Goal: Navigation & Orientation: Find specific page/section

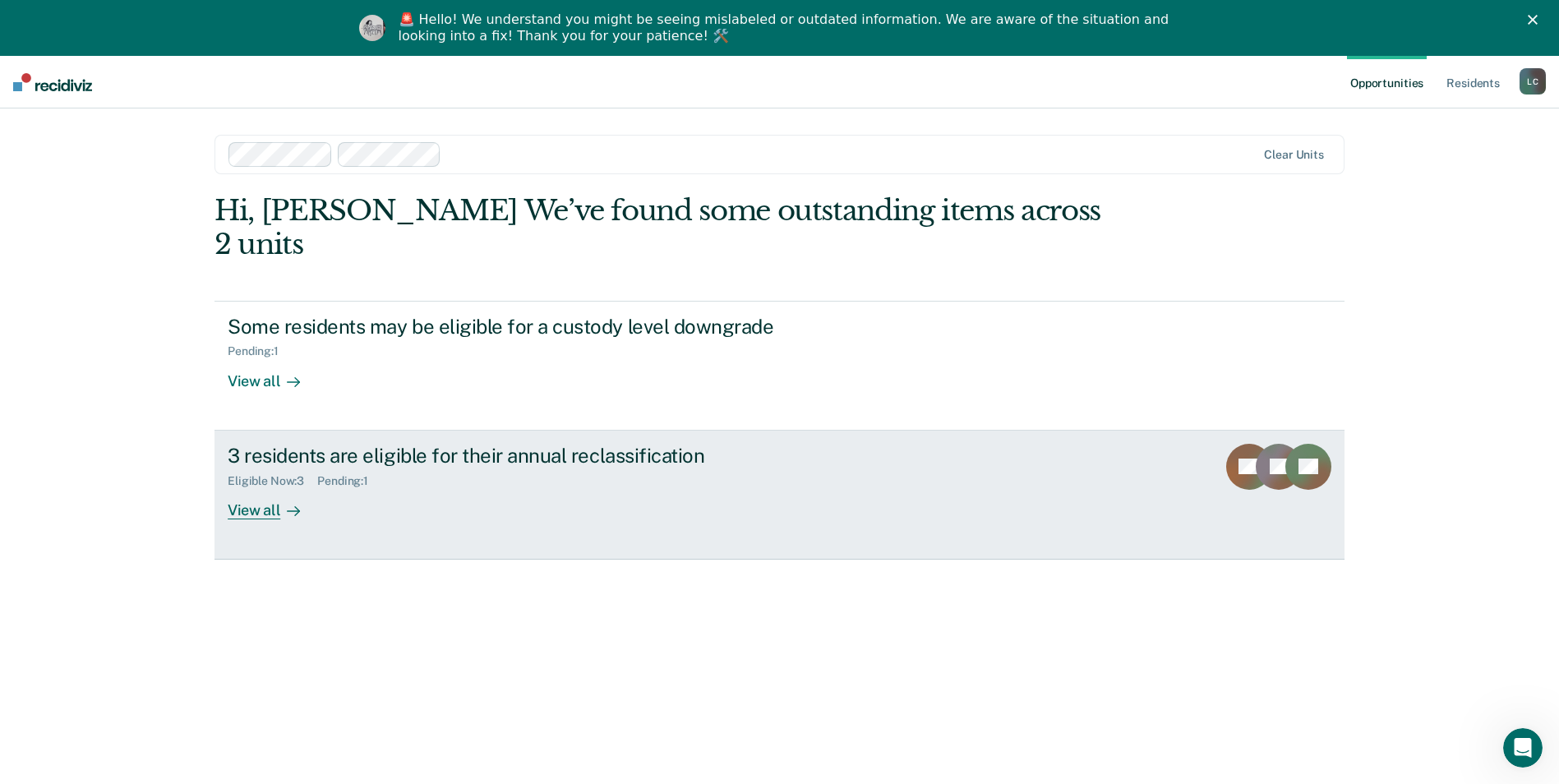
click at [262, 488] on div "View all" at bounding box center [274, 504] width 92 height 32
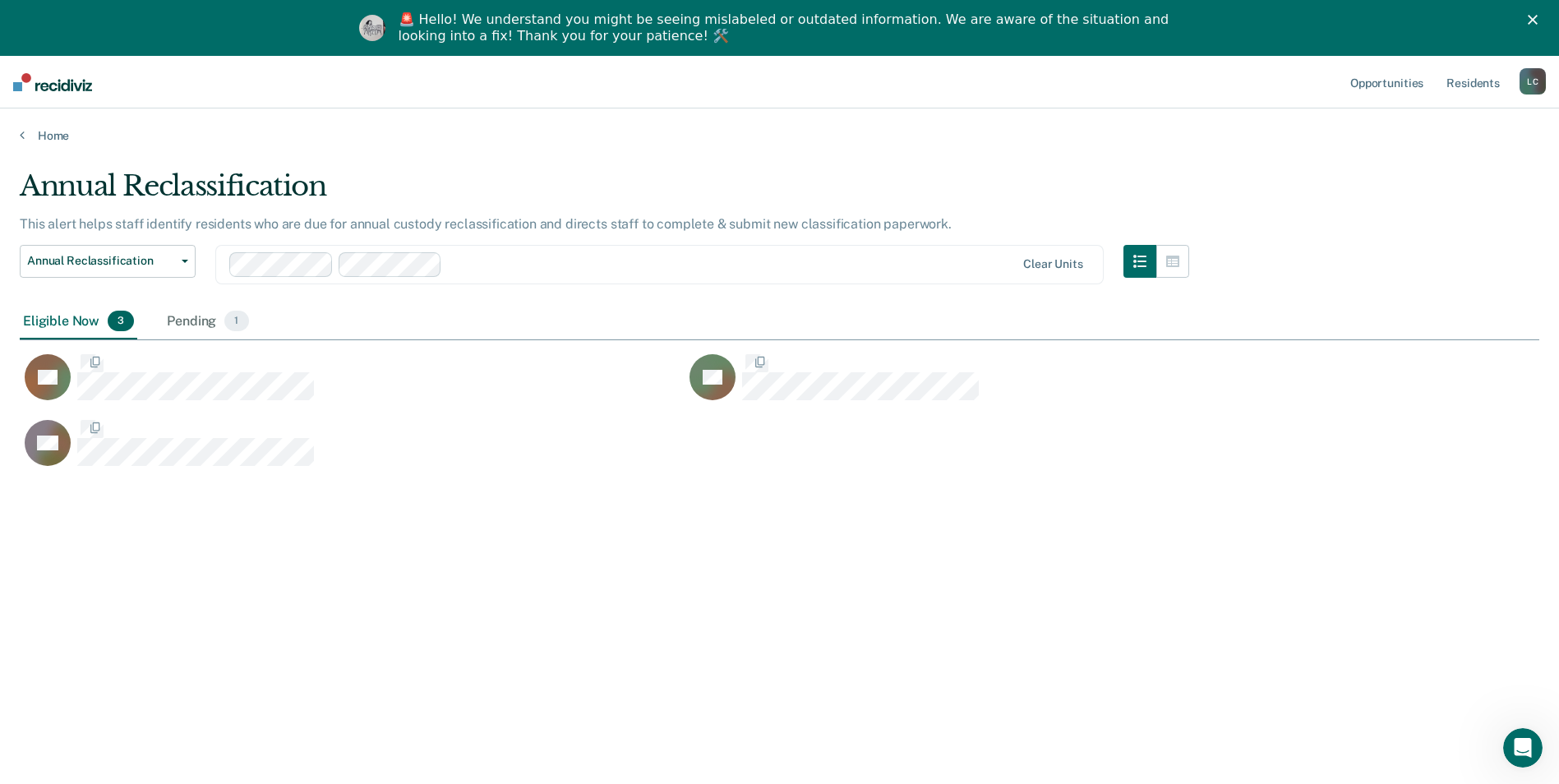
scroll to position [535, 1507]
click at [211, 314] on div "Pending 1" at bounding box center [207, 322] width 88 height 36
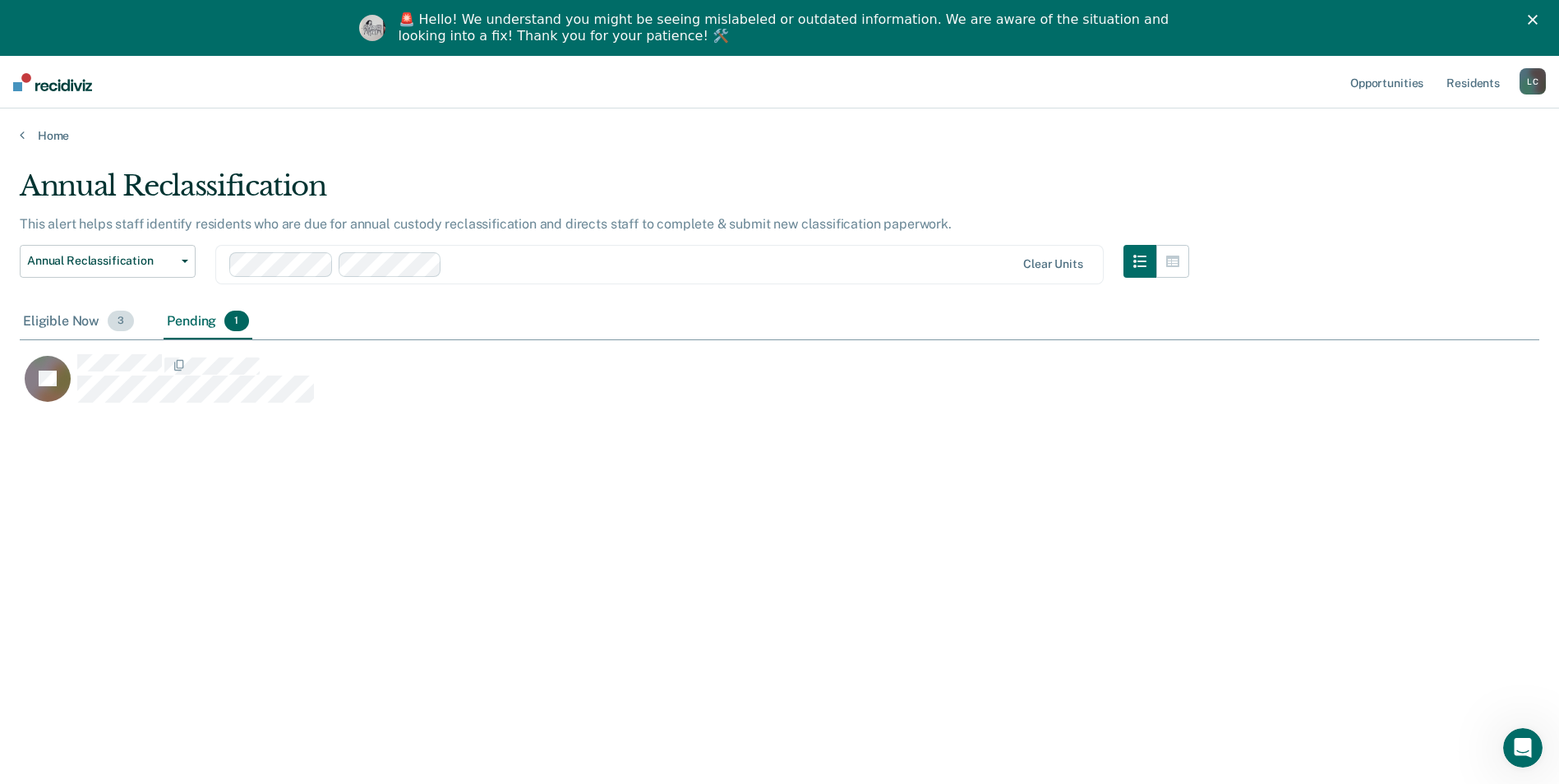
click at [93, 323] on div "Eligible Now 3" at bounding box center [78, 322] width 118 height 36
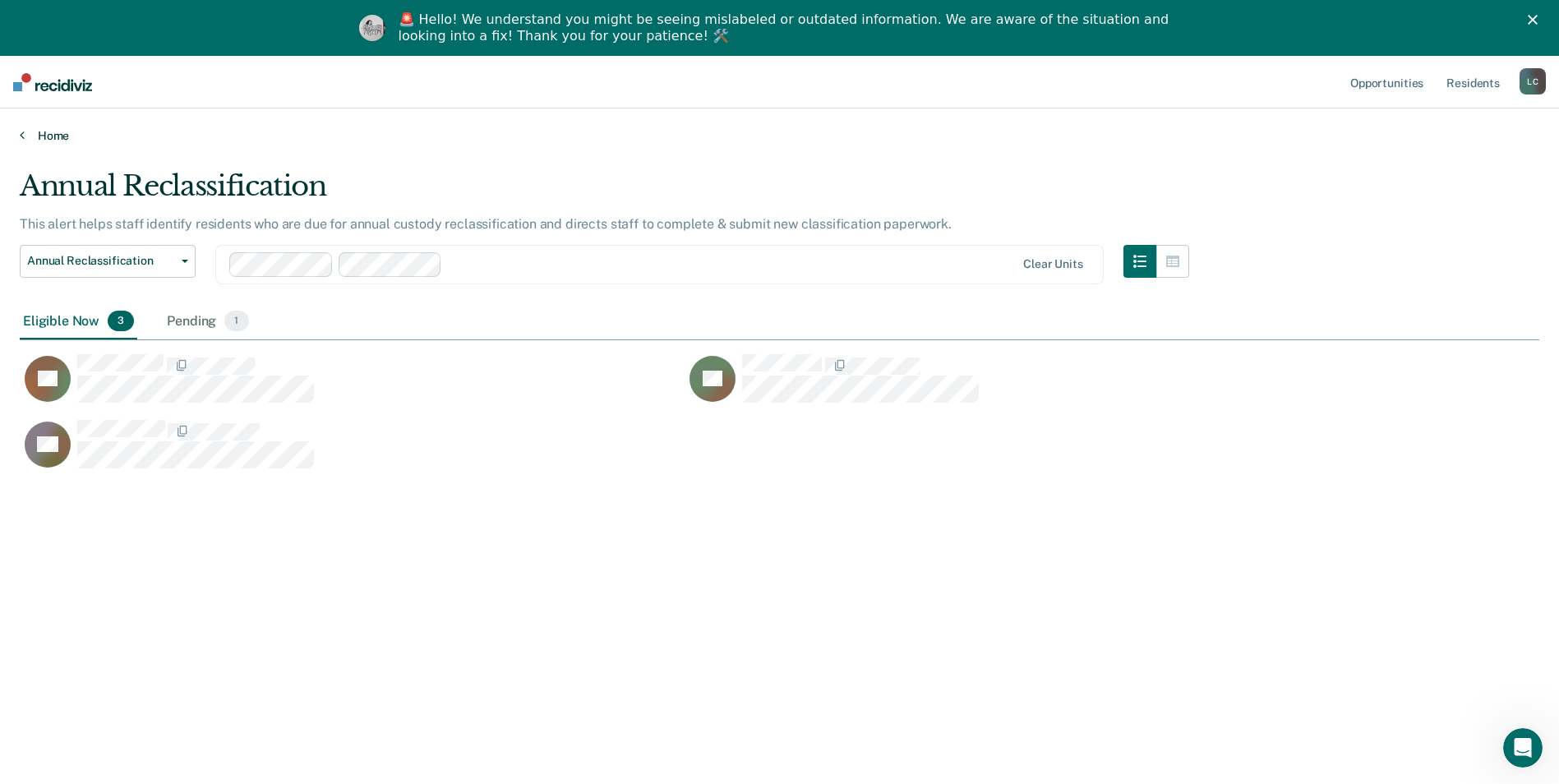
click at [30, 132] on link "Home" at bounding box center [780, 136] width 1519 height 15
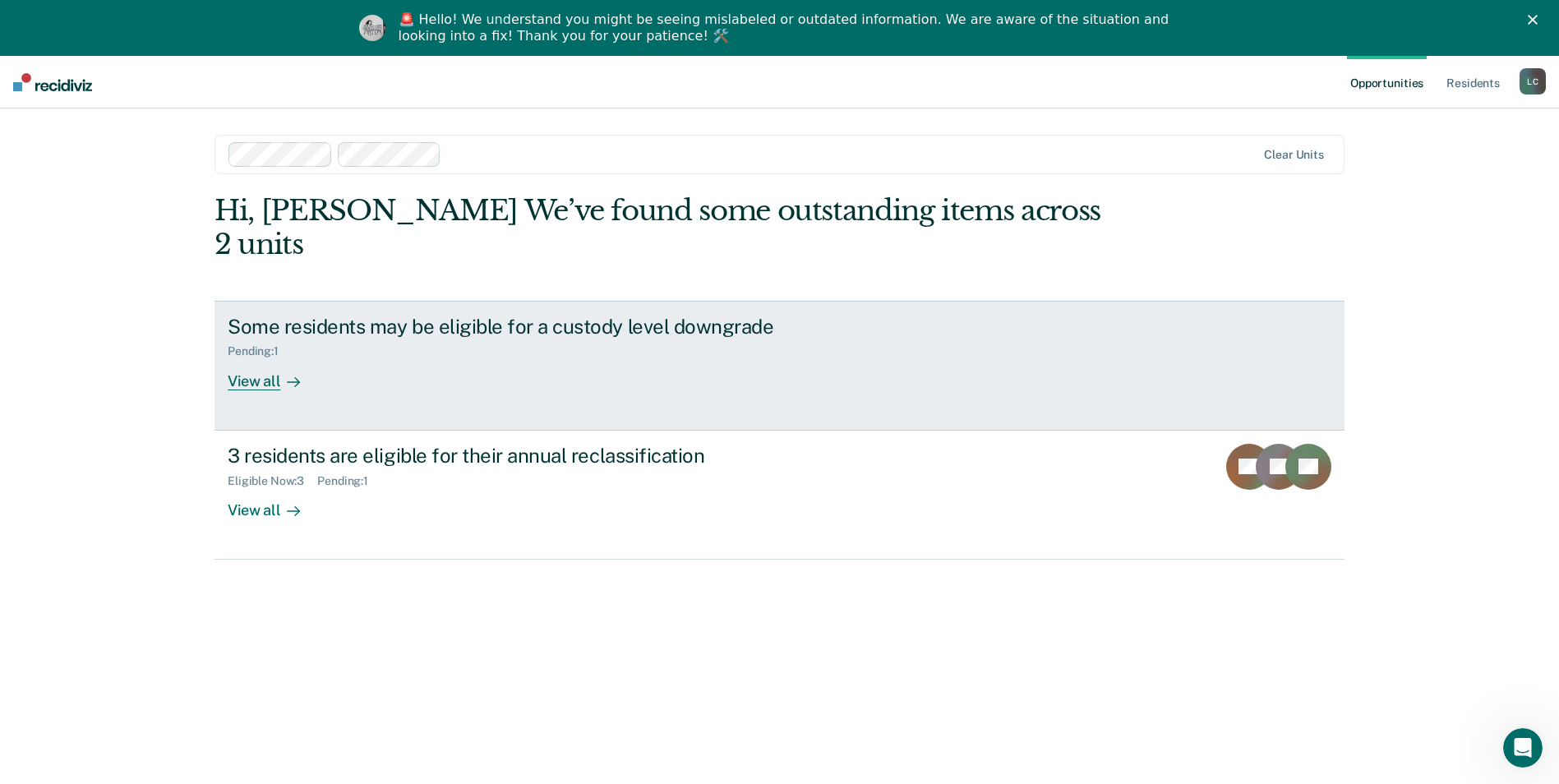
click at [246, 358] on link "Some residents may be eligible for a custody level downgrade Pending : 1 View a…" at bounding box center [780, 365] width 1130 height 130
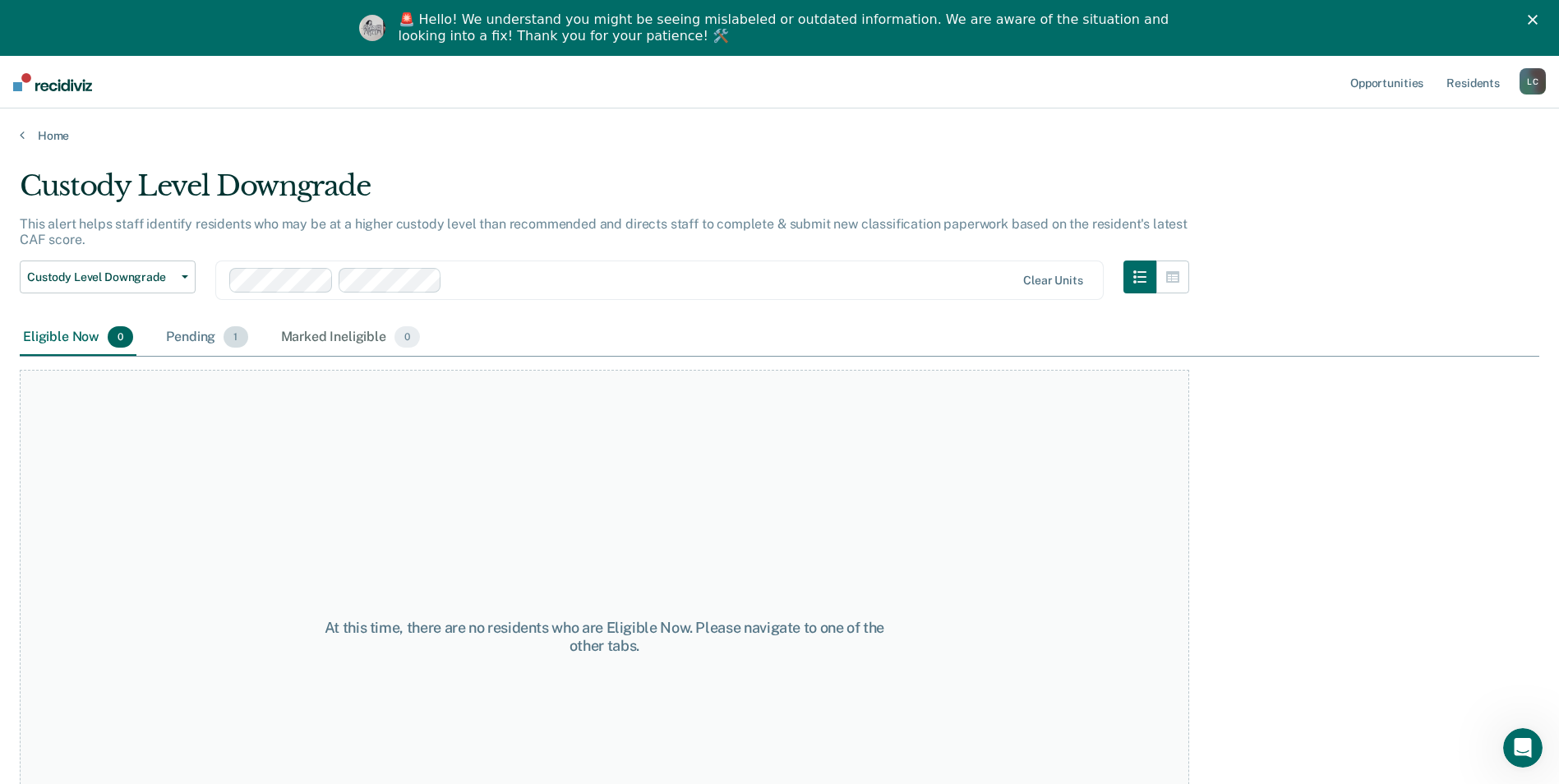
click at [200, 333] on div "Pending 1" at bounding box center [206, 338] width 88 height 36
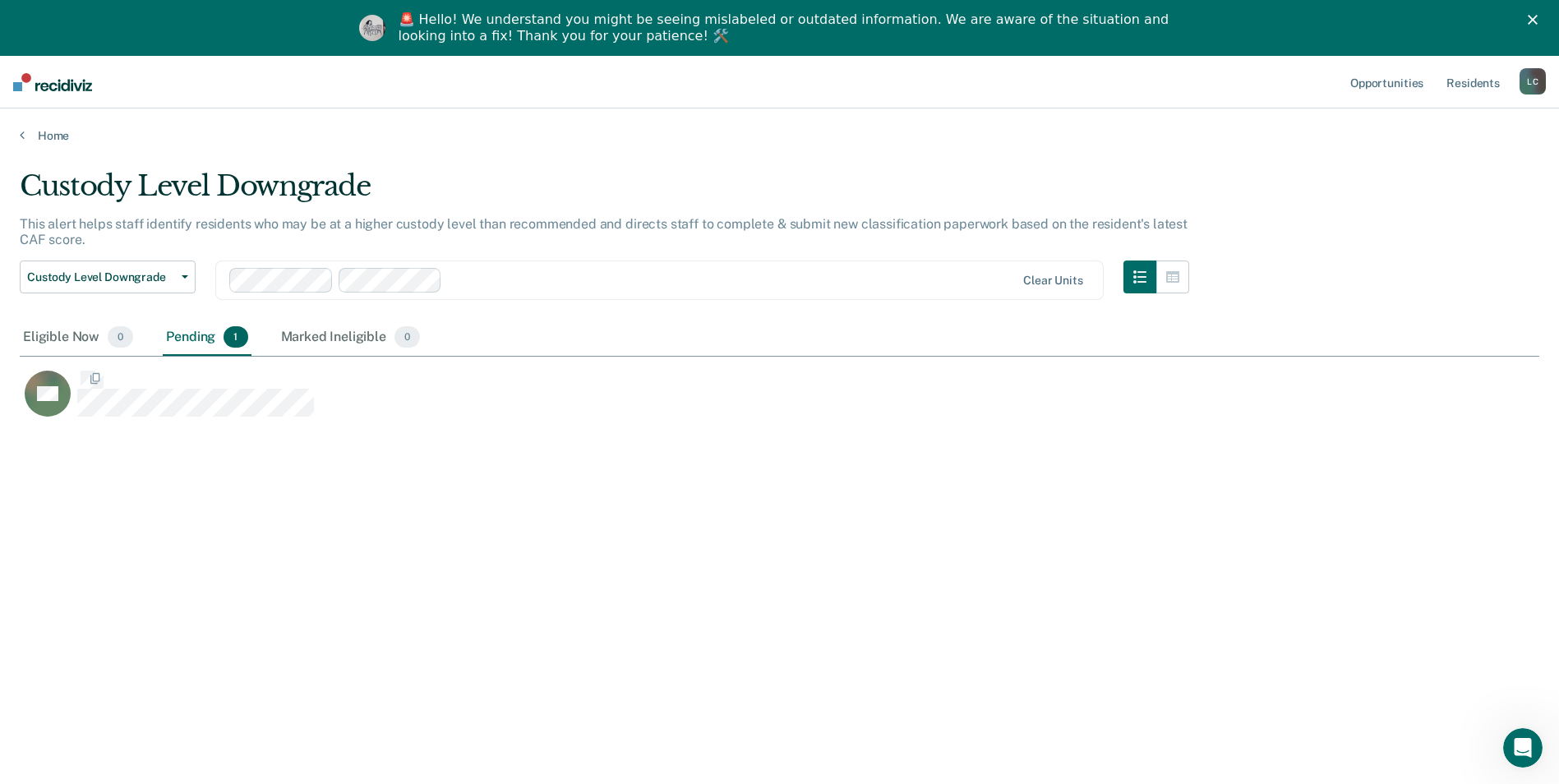
scroll to position [535, 1507]
click at [70, 328] on div "Eligible Now 0" at bounding box center [78, 338] width 117 height 36
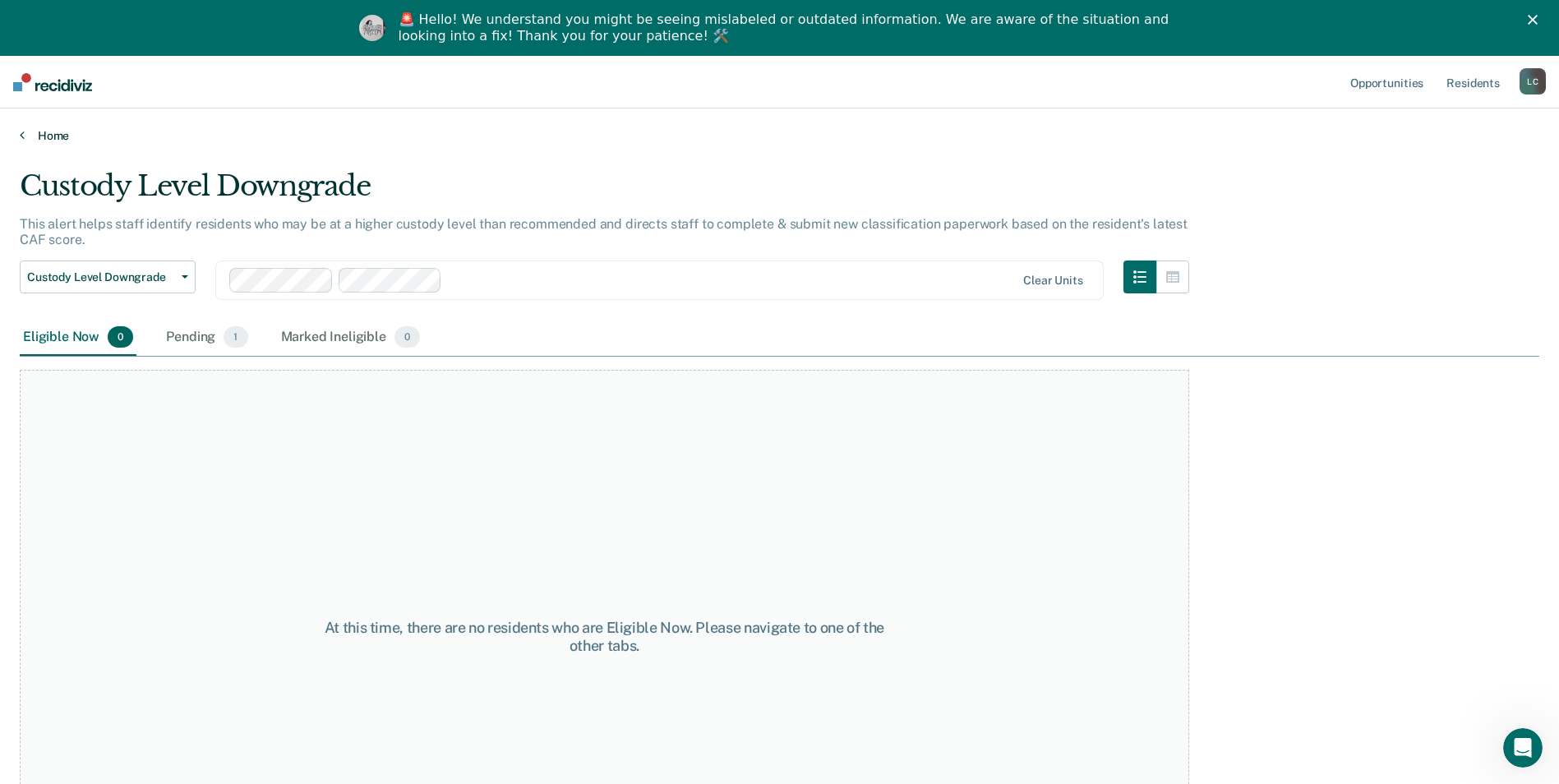
click at [39, 137] on link "Home" at bounding box center [780, 136] width 1519 height 15
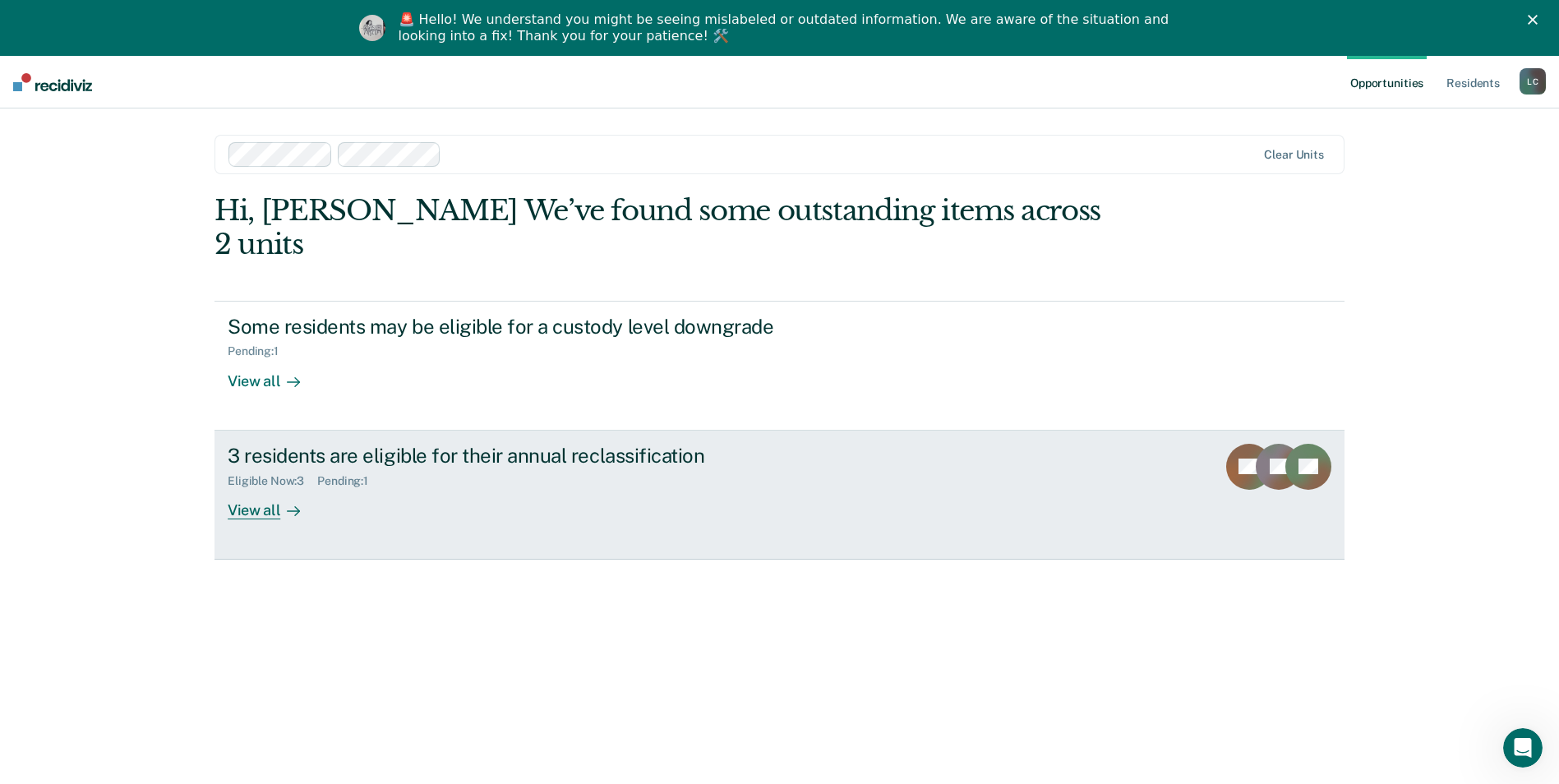
click at [258, 488] on div "View all" at bounding box center [274, 504] width 92 height 32
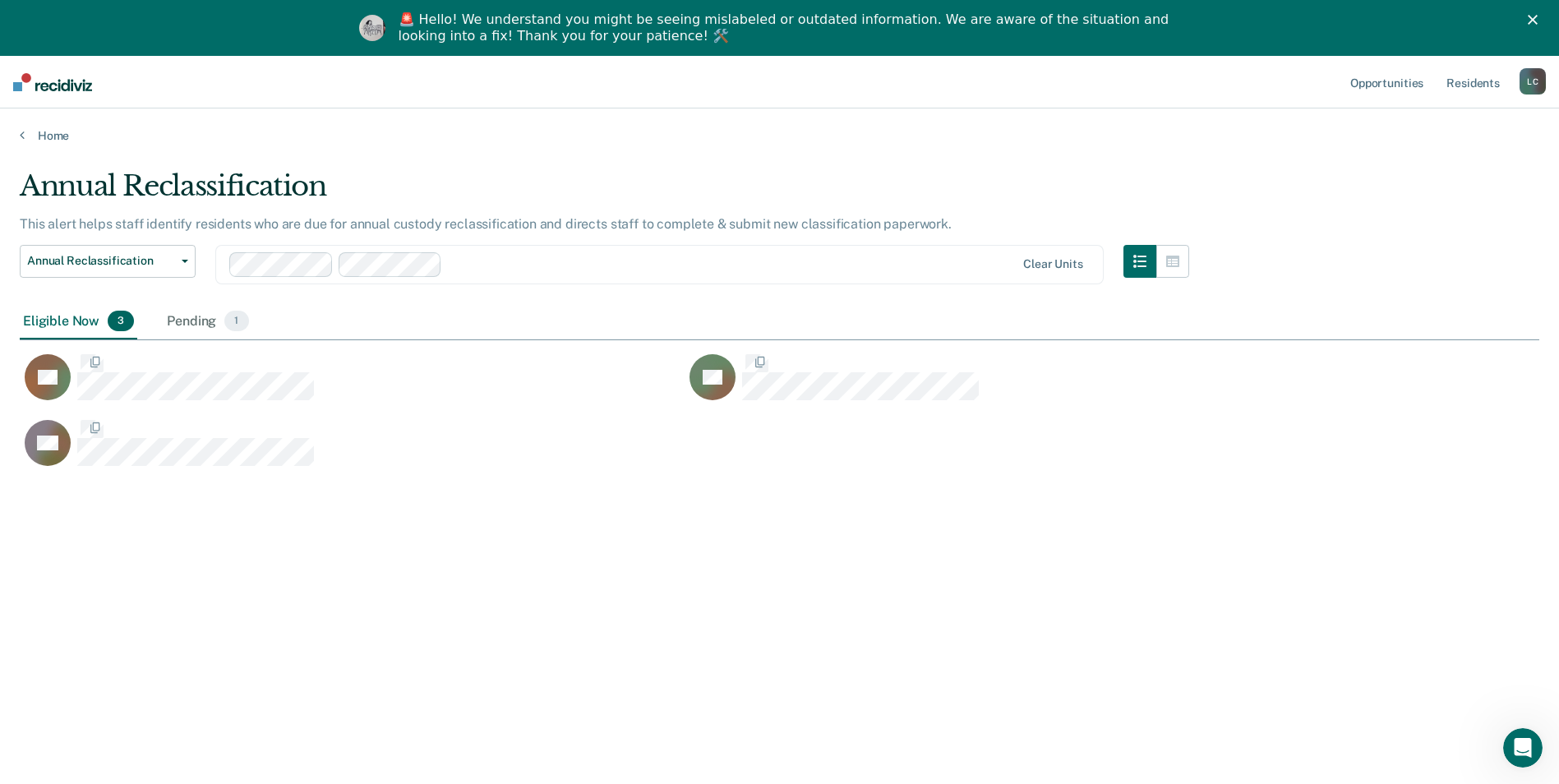
scroll to position [13, 13]
click at [58, 136] on link "Home" at bounding box center [780, 136] width 1519 height 15
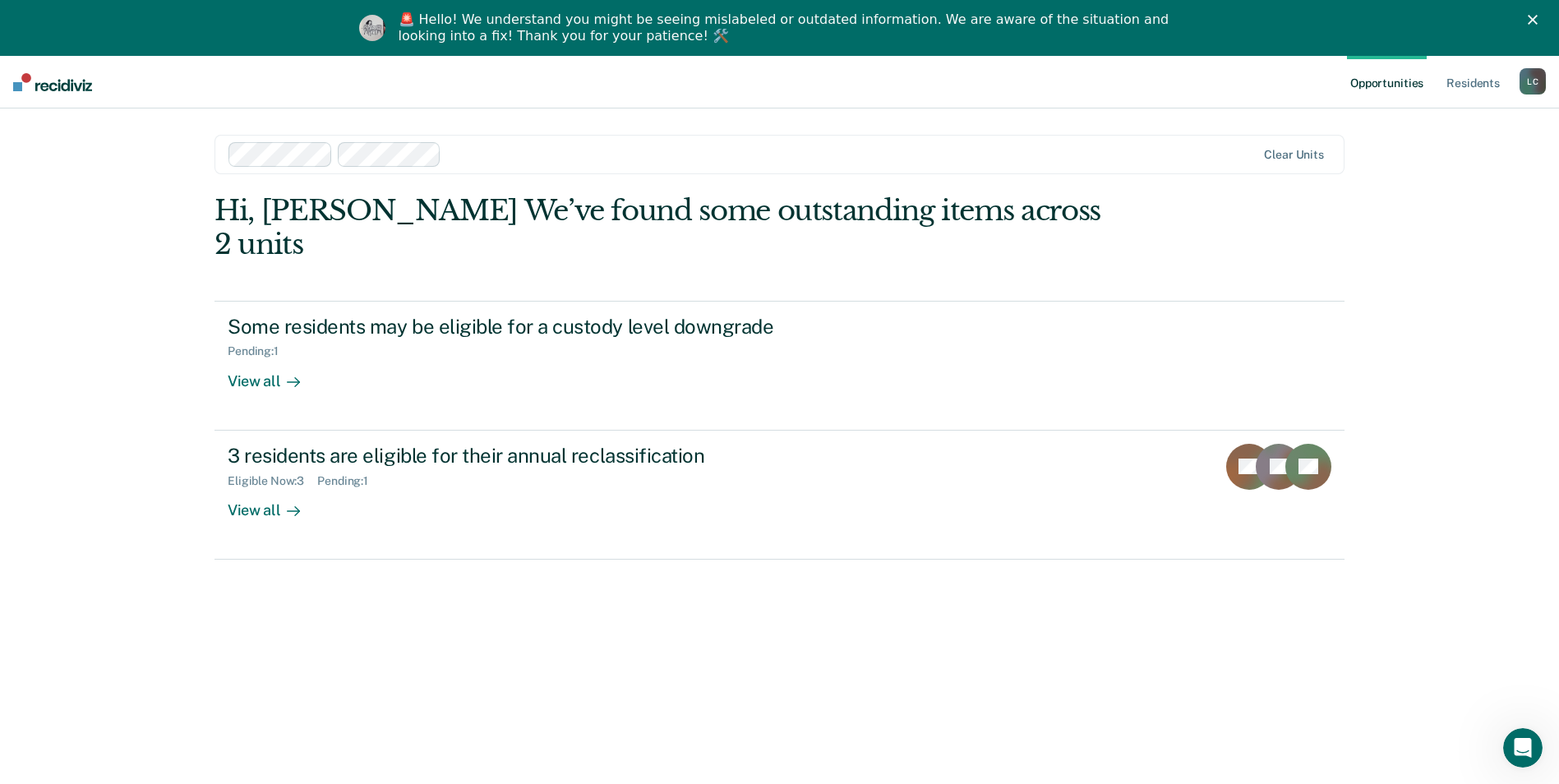
click at [666, 156] on div at bounding box center [852, 154] width 808 height 19
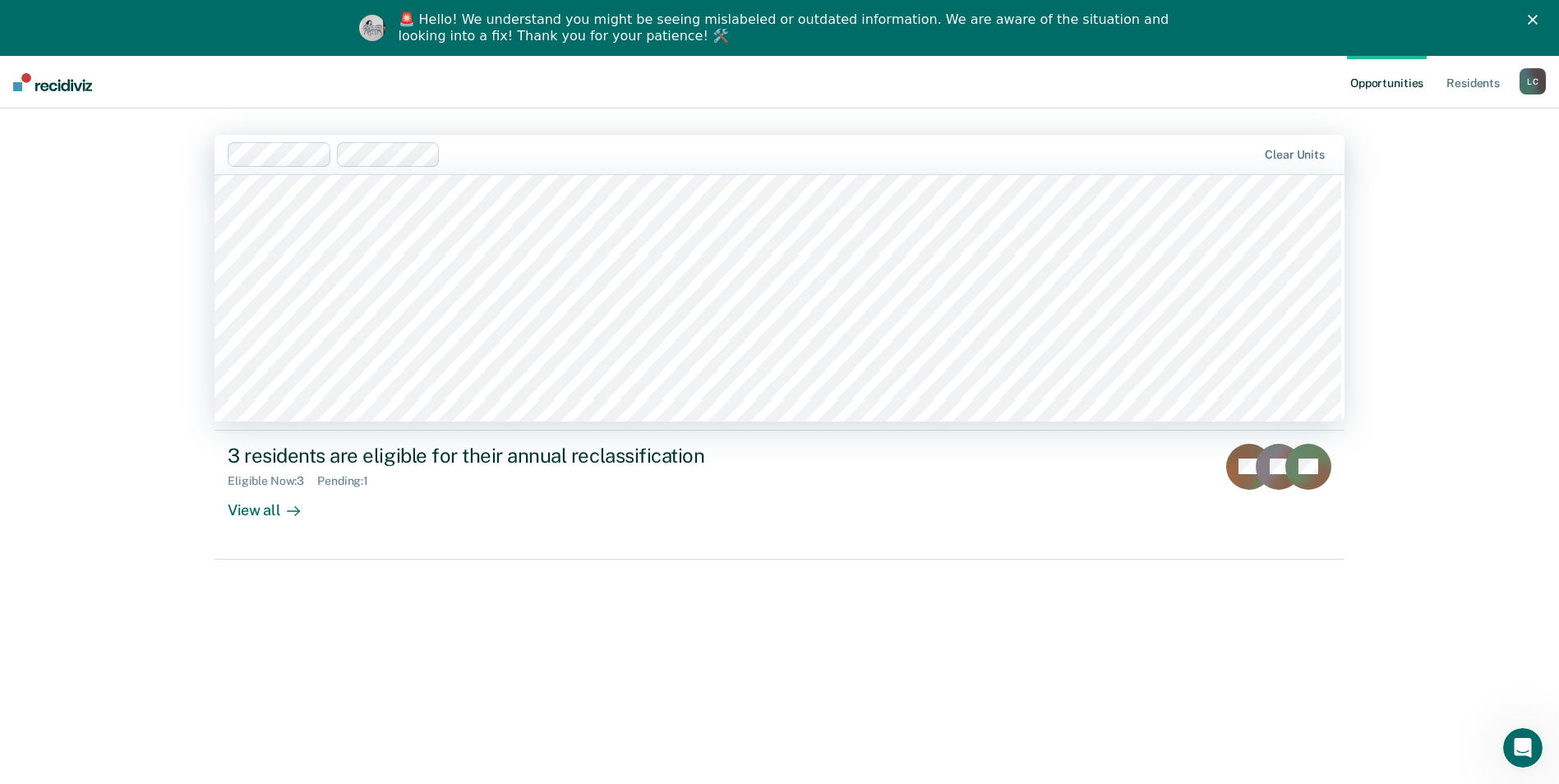
scroll to position [4025, 0]
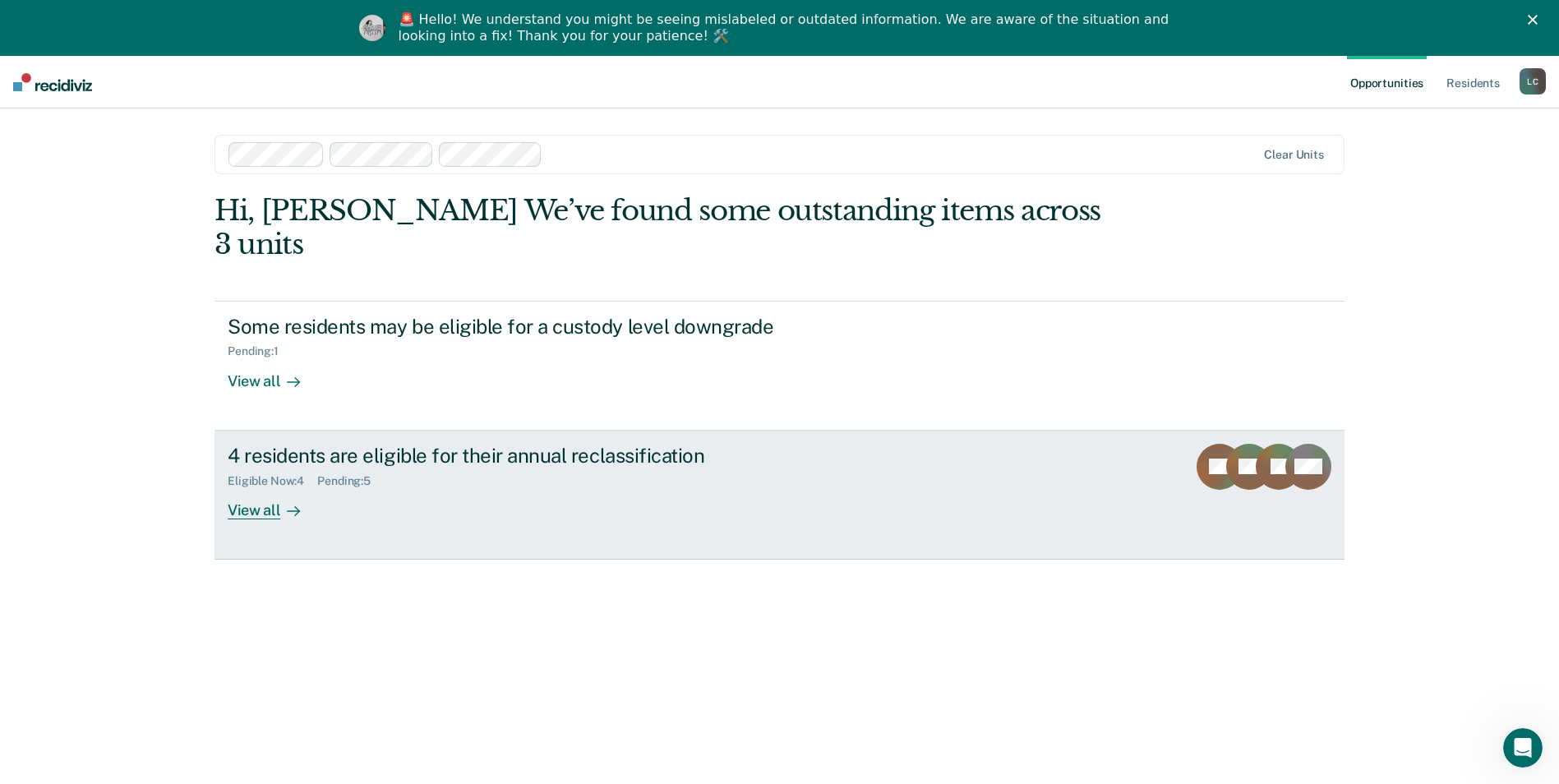
click at [281, 501] on div at bounding box center [290, 510] width 20 height 19
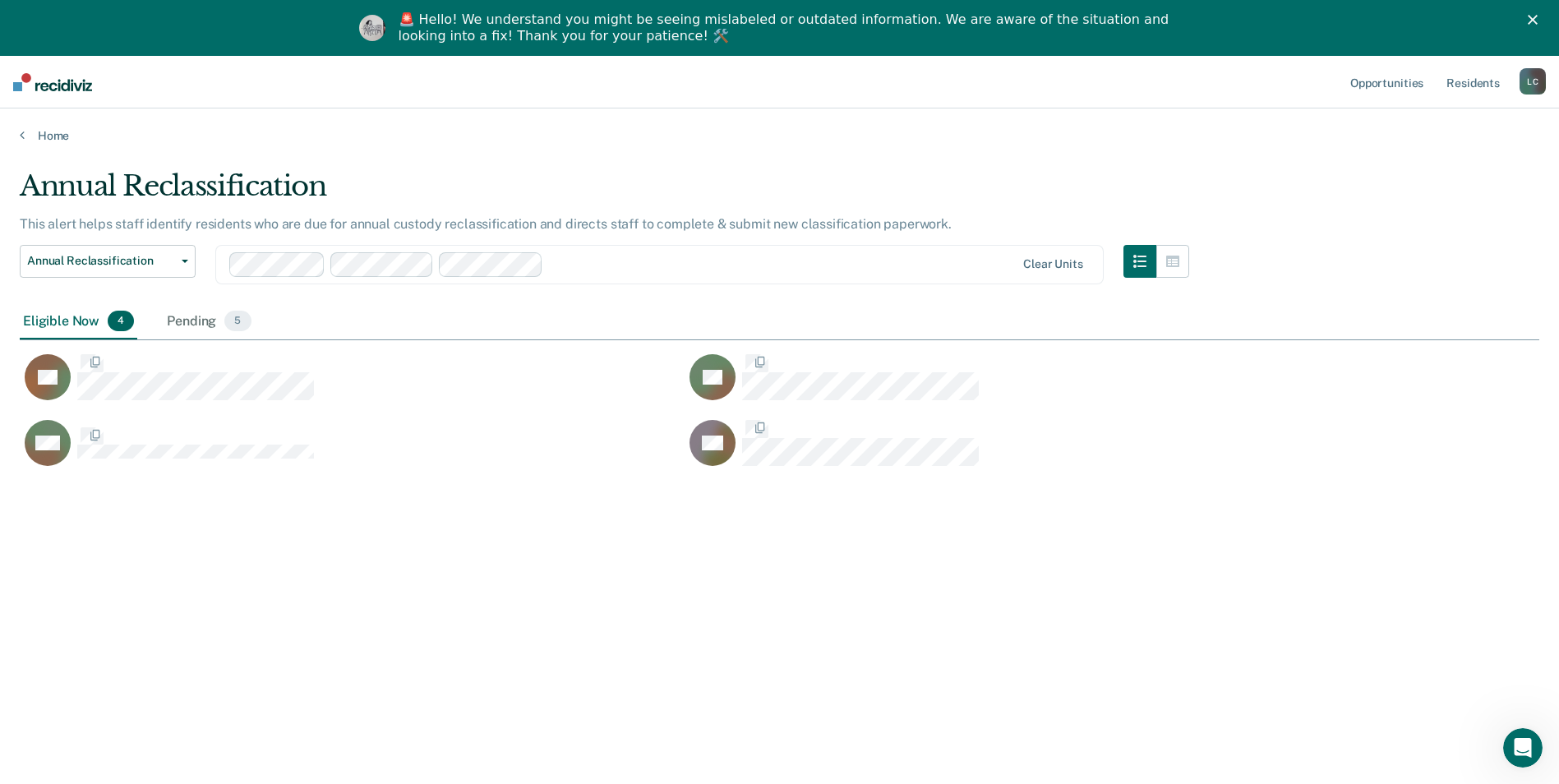
scroll to position [535, 1507]
click at [202, 325] on div "Pending 5" at bounding box center [209, 322] width 90 height 36
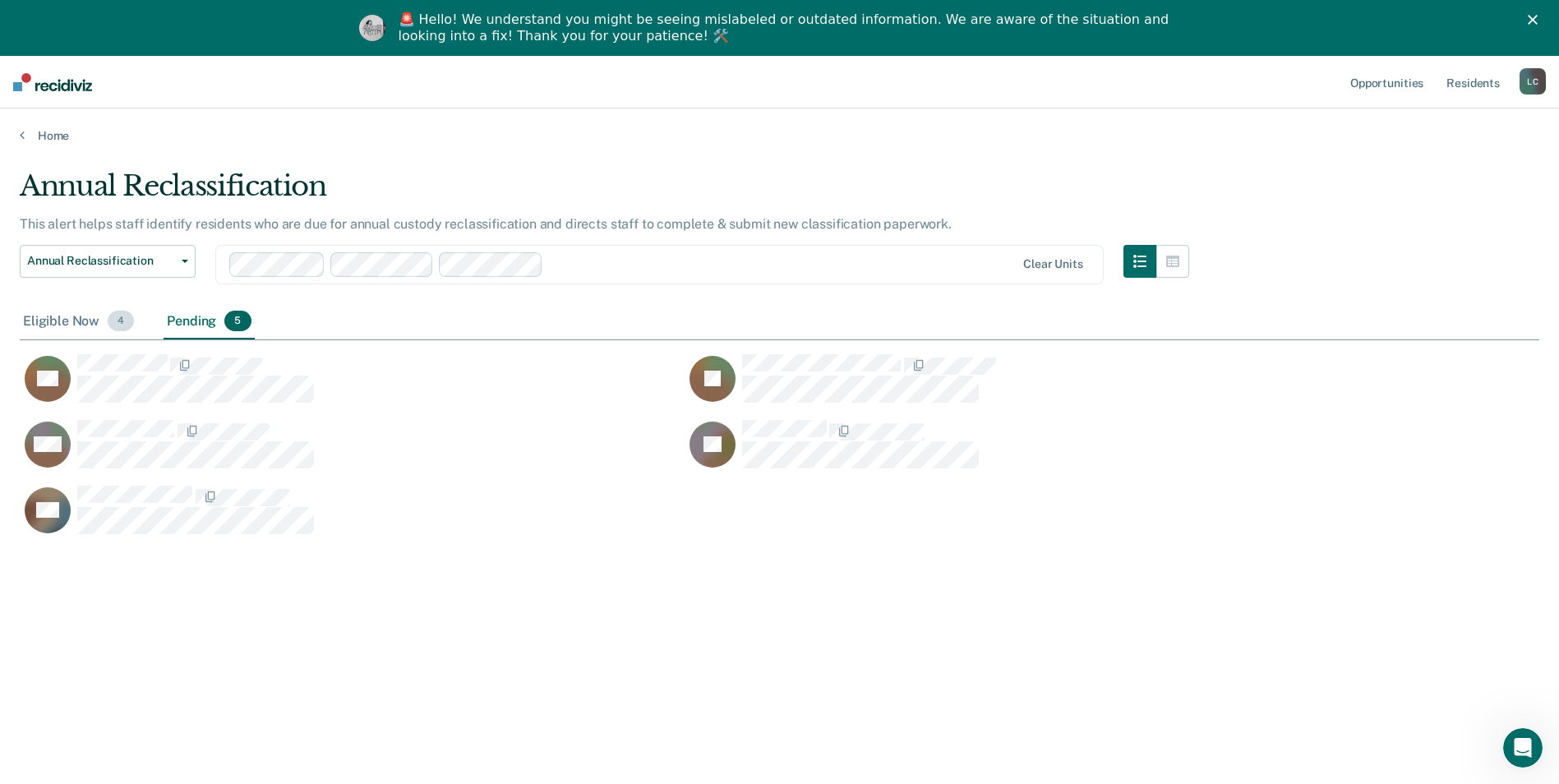
click at [85, 331] on div "Eligible Now 4" at bounding box center [78, 322] width 118 height 36
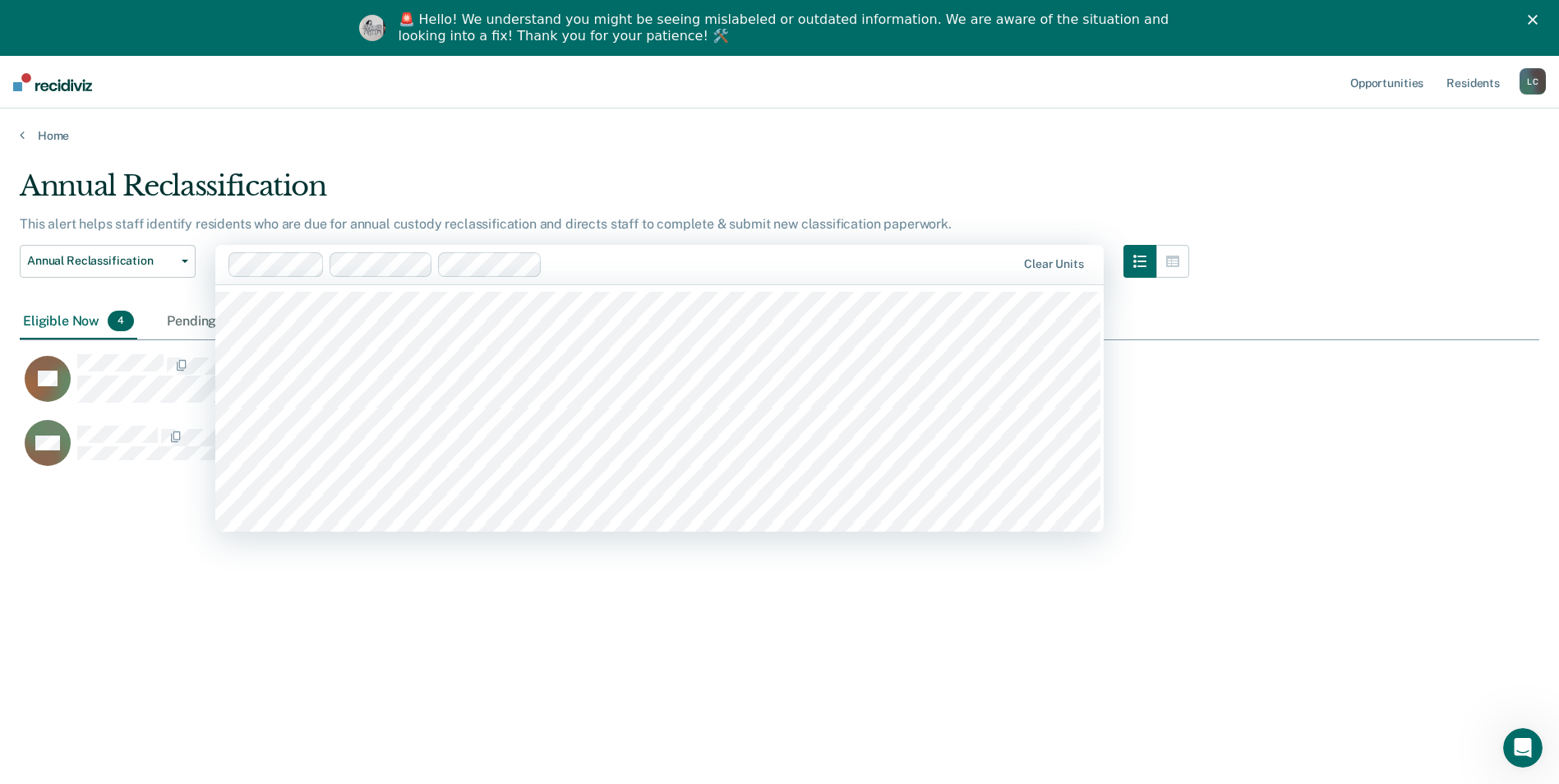
click at [159, 299] on div "Annual Reclassification Custody Level Downgrade Annual Reclassification Initial…" at bounding box center [107, 274] width 176 height 59
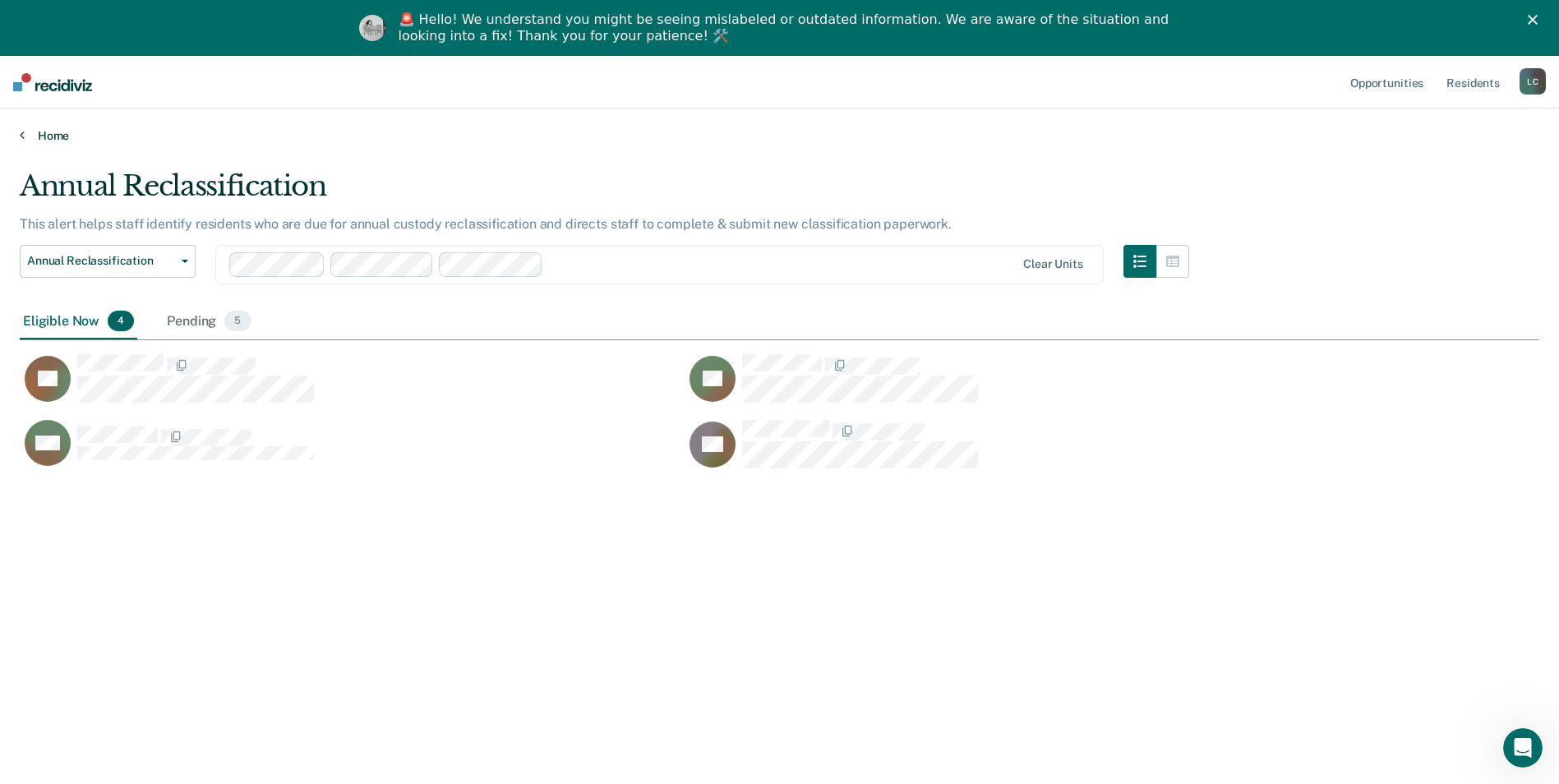
click at [42, 135] on link "Home" at bounding box center [780, 136] width 1519 height 15
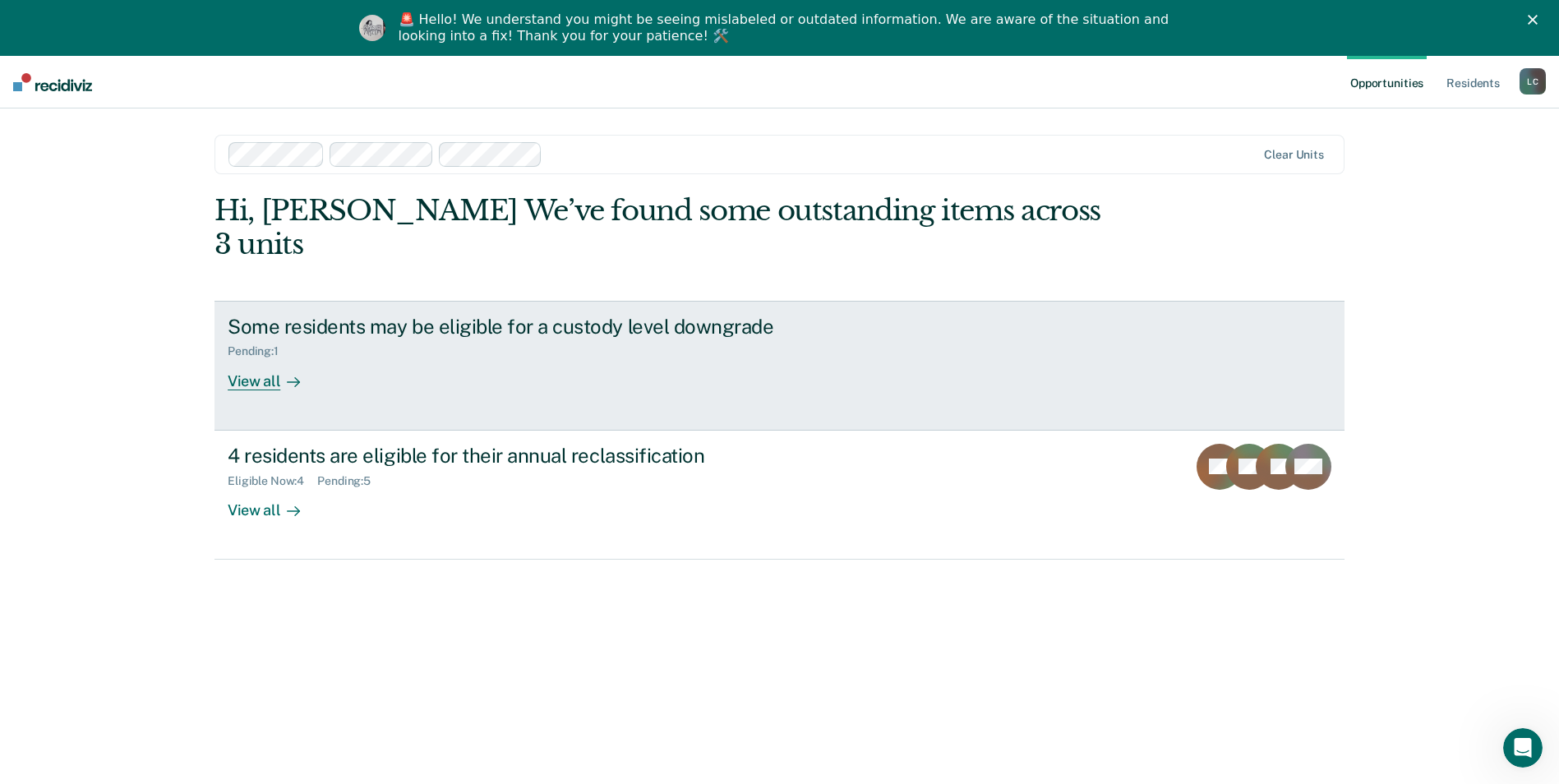
click at [250, 359] on div "View all" at bounding box center [274, 375] width 92 height 32
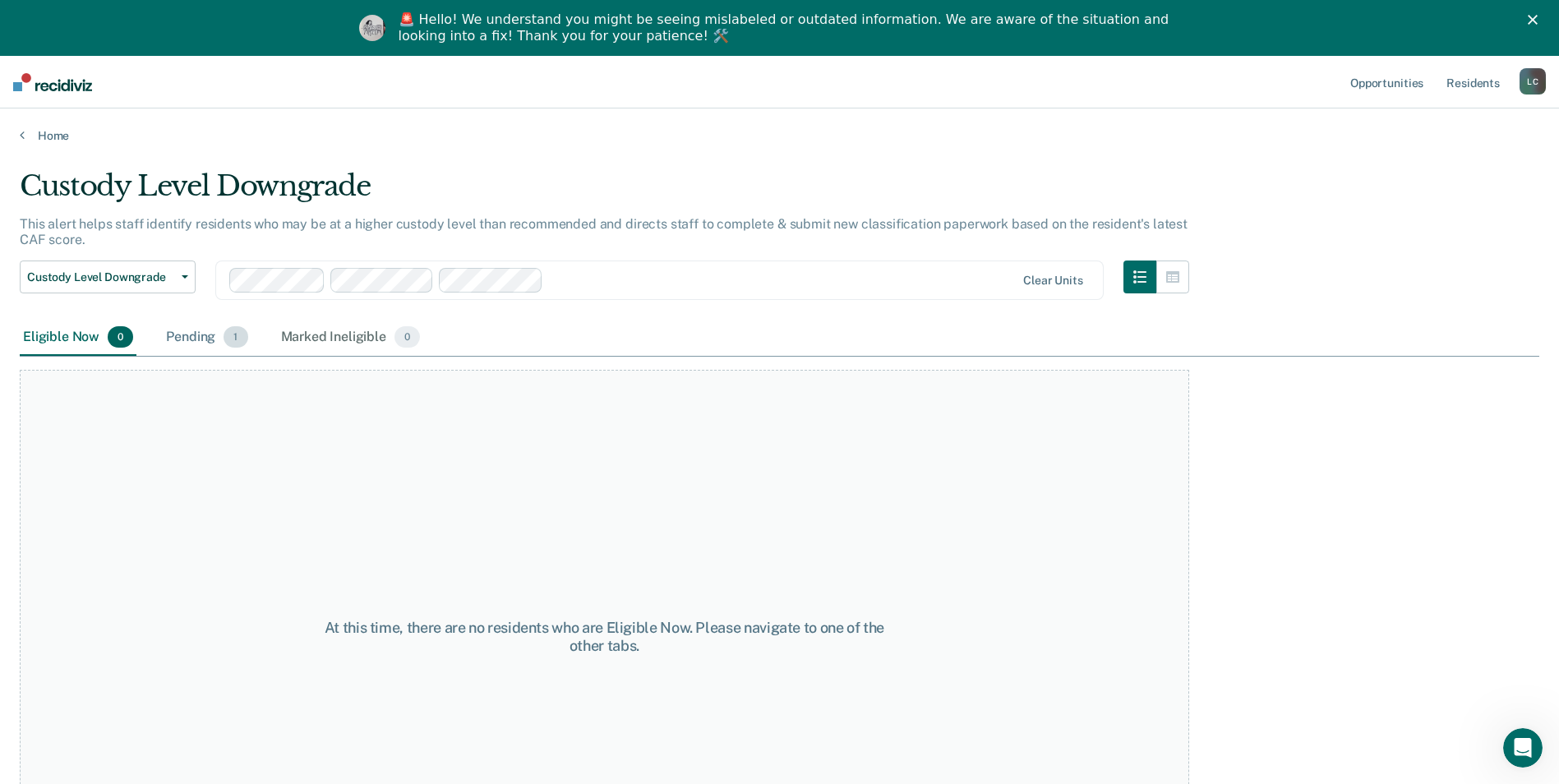
click at [215, 347] on div "Pending 1" at bounding box center [206, 338] width 88 height 36
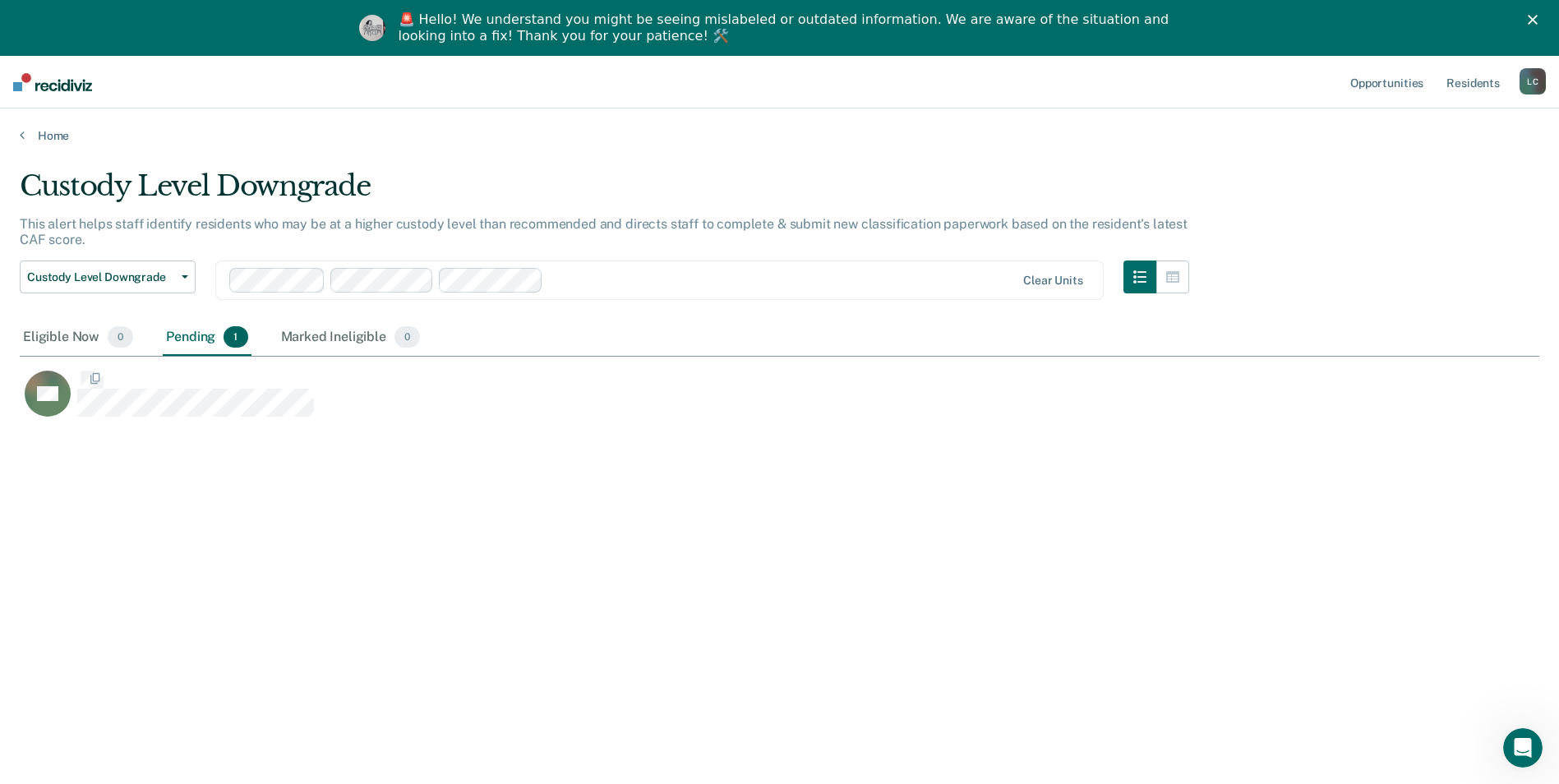
scroll to position [535, 1507]
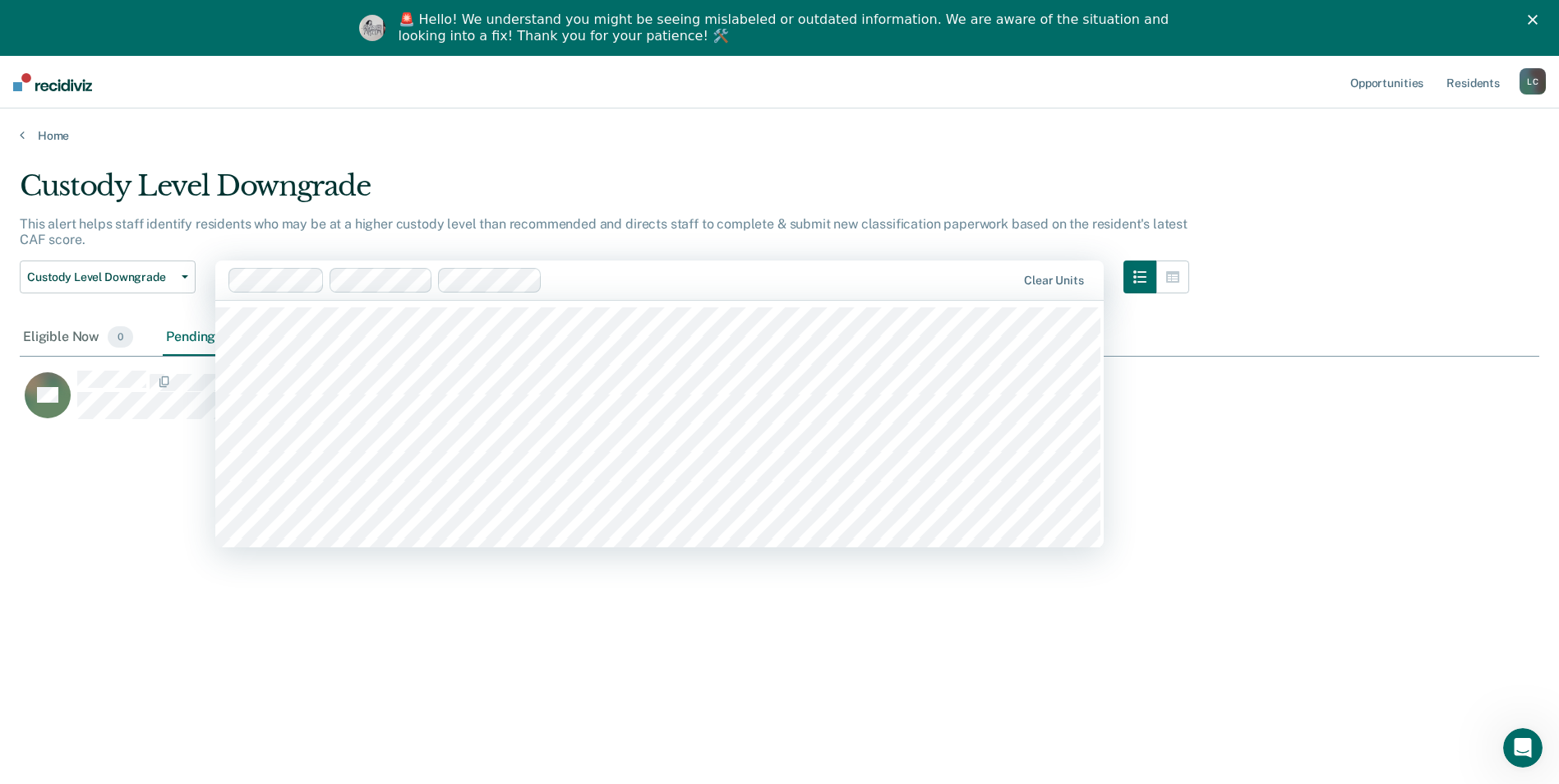
click at [159, 315] on div "Custody Level Downgrade Custody Level Downgrade Annual Reclassification Initial…" at bounding box center [107, 290] width 176 height 59
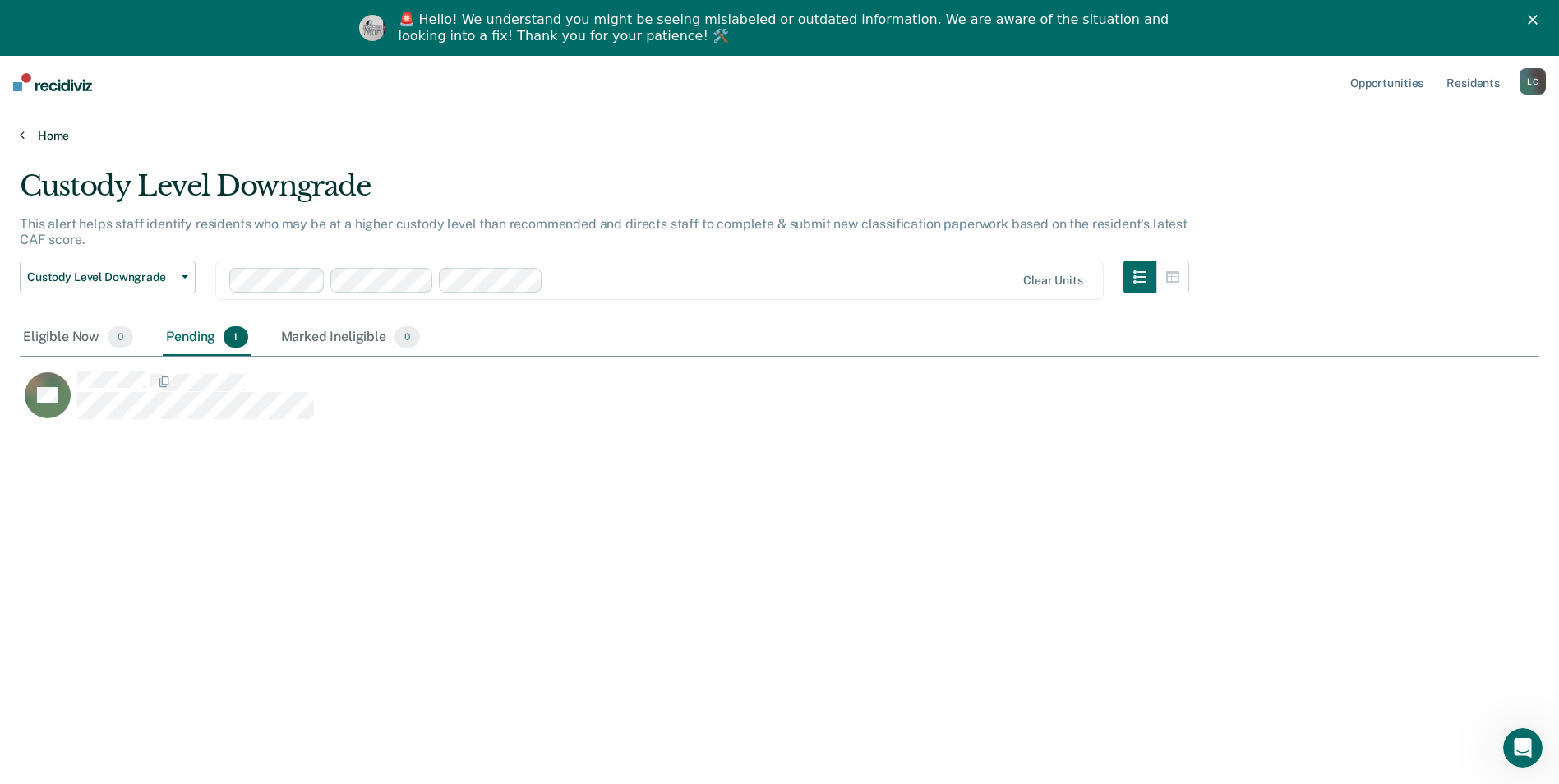
click at [49, 138] on link "Home" at bounding box center [780, 136] width 1519 height 15
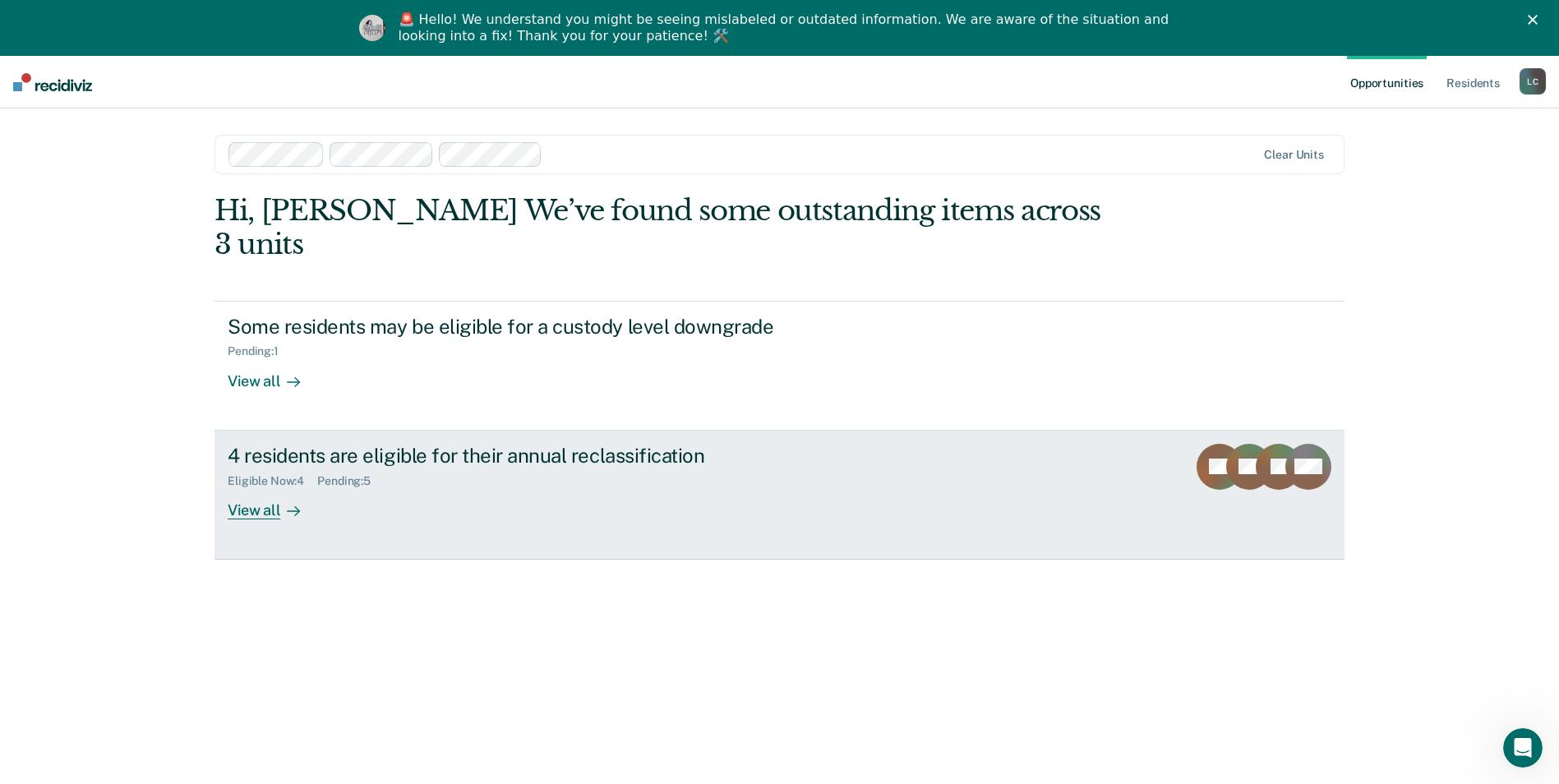
click at [262, 488] on div "View all" at bounding box center [274, 504] width 92 height 32
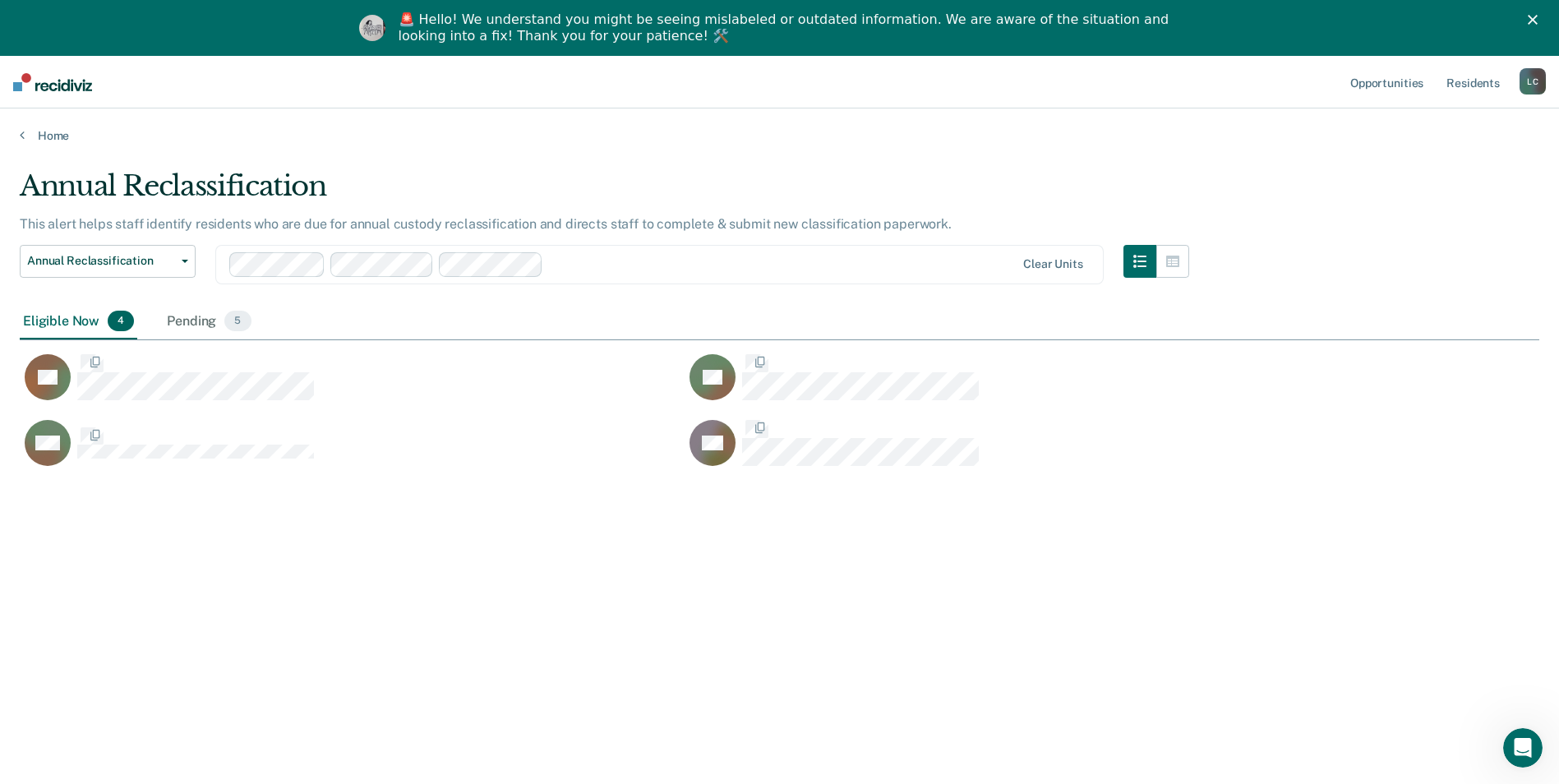
scroll to position [535, 1507]
click at [49, 134] on link "Home" at bounding box center [780, 136] width 1519 height 15
